Goal: Task Accomplishment & Management: Use online tool/utility

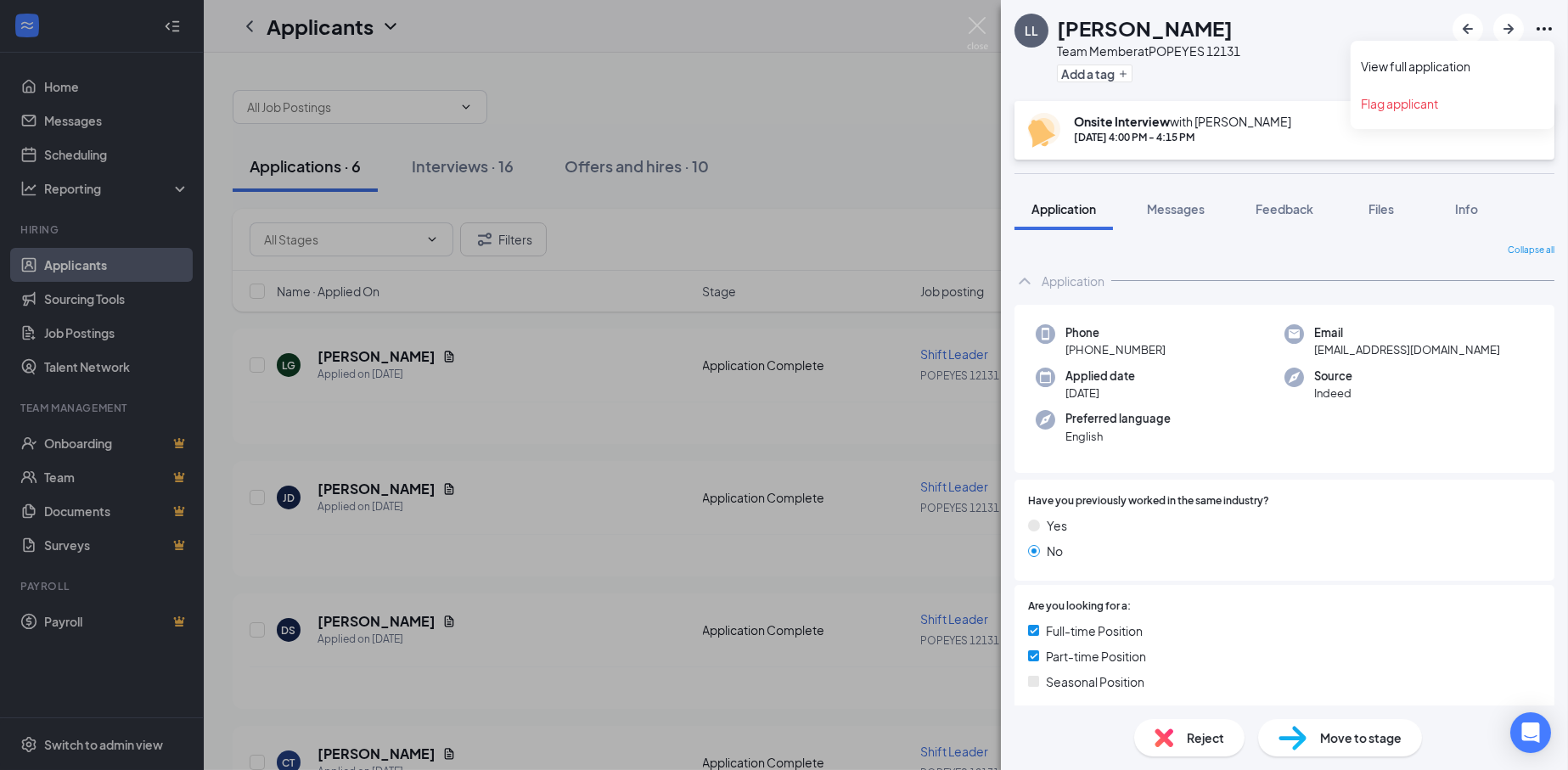
click at [1539, 23] on icon "Ellipses" at bounding box center [1544, 28] width 21 height 21
click at [1462, 66] on link "View full application" at bounding box center [1452, 66] width 183 height 17
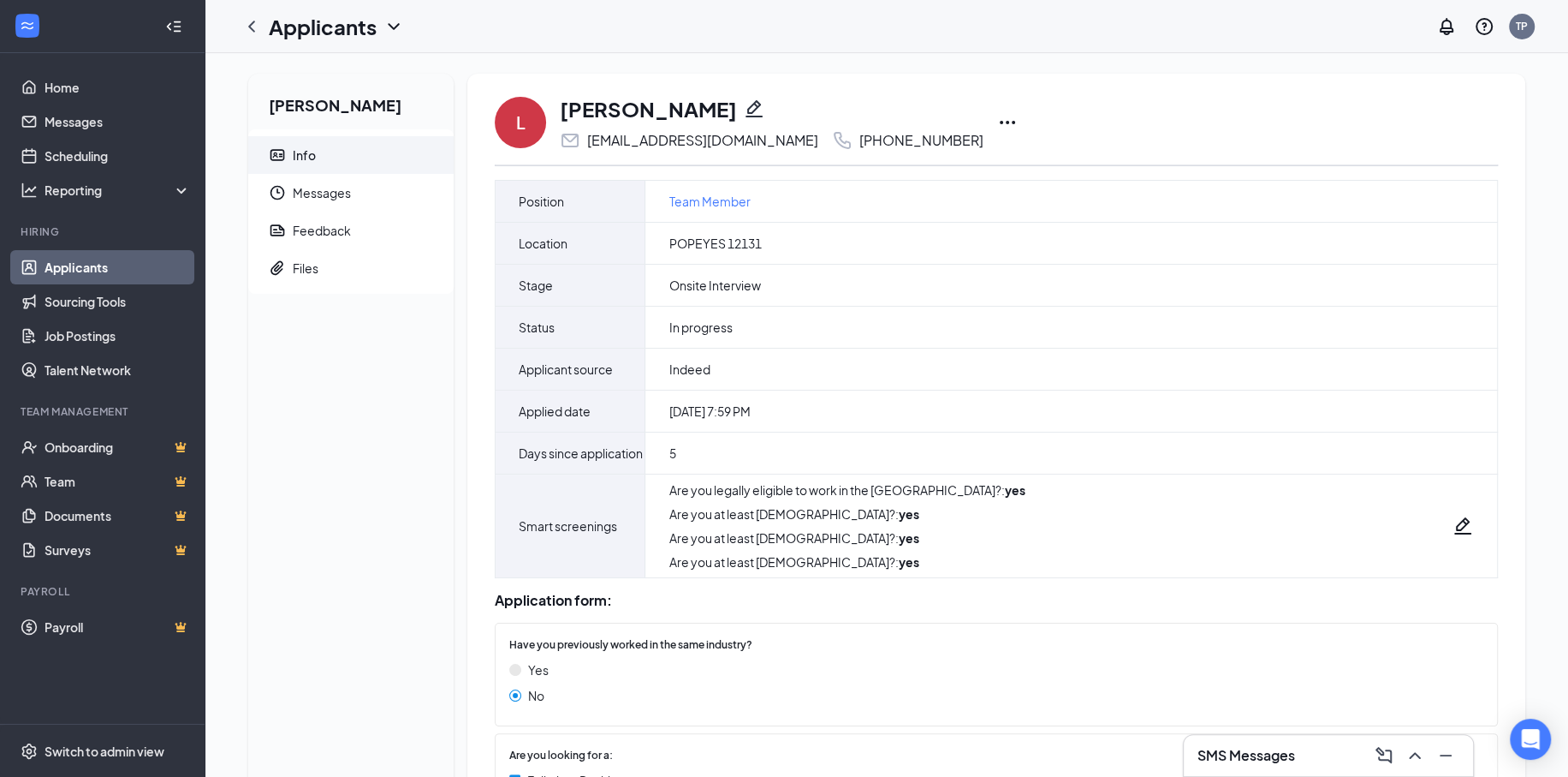
click at [1010, 120] on icon "Ellipses" at bounding box center [1007, 122] width 21 height 21
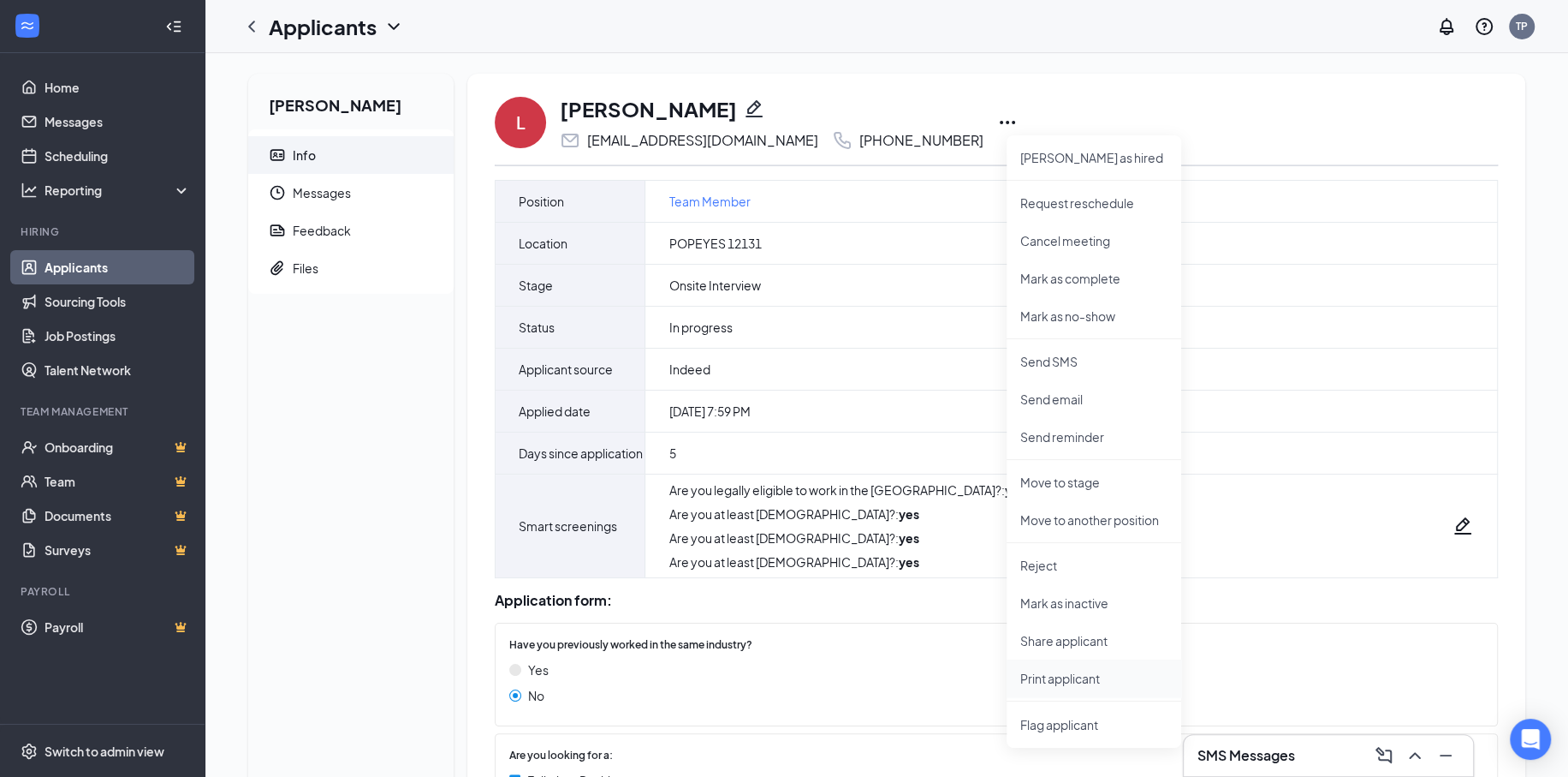
click at [1072, 674] on p "Print applicant" at bounding box center [1094, 677] width 147 height 17
